Goal: Subscribe to service/newsletter

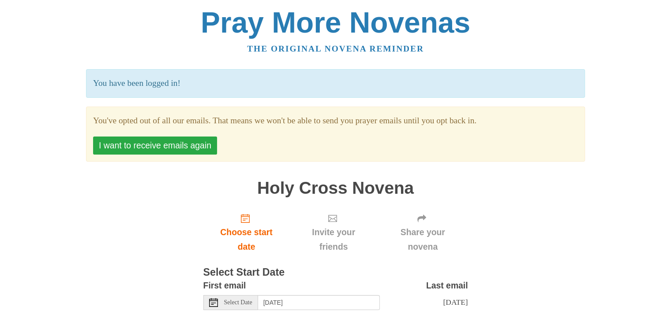
click at [157, 147] on button "I want to receive emails again" at bounding box center [155, 146] width 124 height 18
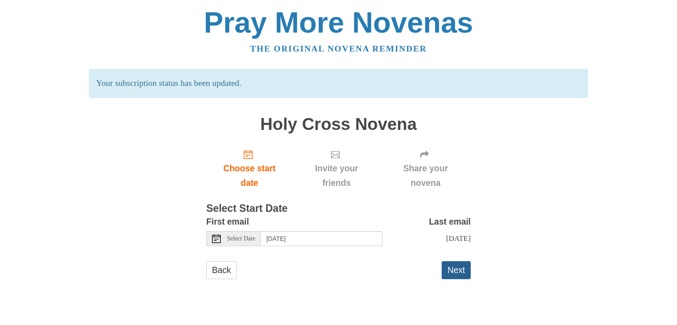
click at [453, 275] on button "Next" at bounding box center [456, 271] width 29 height 18
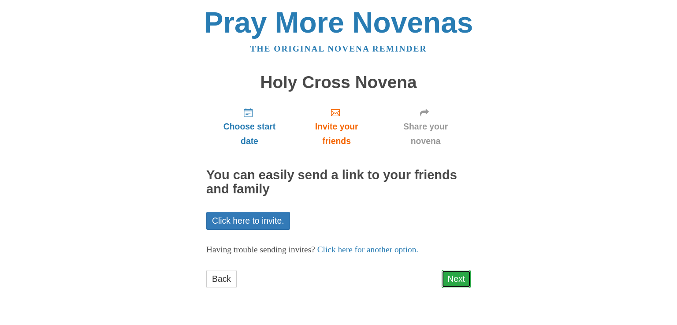
click at [453, 280] on link "Next" at bounding box center [456, 279] width 29 height 18
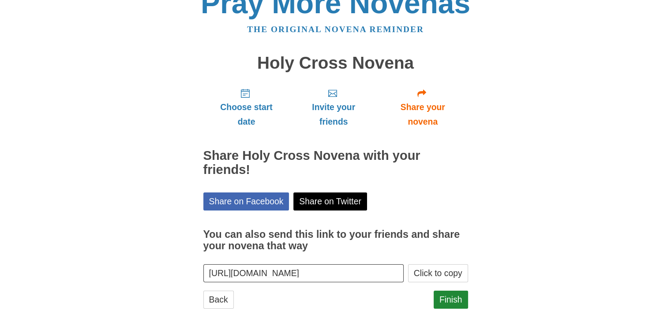
scroll to position [28, 0]
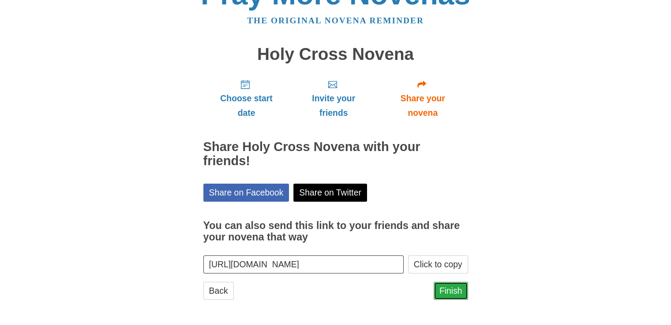
click at [452, 291] on link "Finish" at bounding box center [451, 291] width 34 height 18
